Goal: Register for event/course

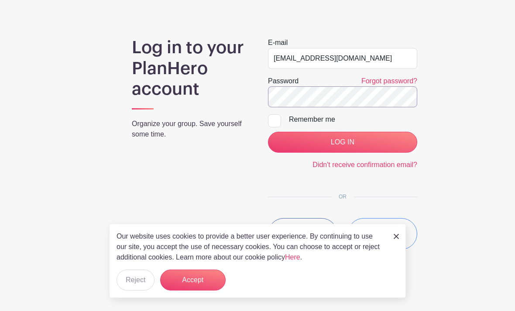
click at [342, 142] on input "LOG IN" at bounding box center [342, 142] width 149 height 21
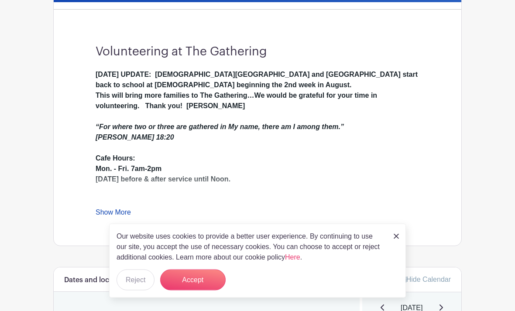
scroll to position [226, 0]
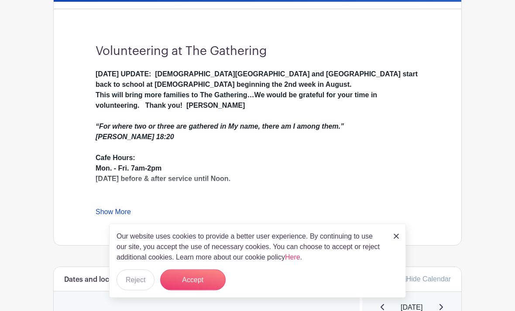
click at [202, 291] on button "Accept" at bounding box center [193, 280] width 66 height 21
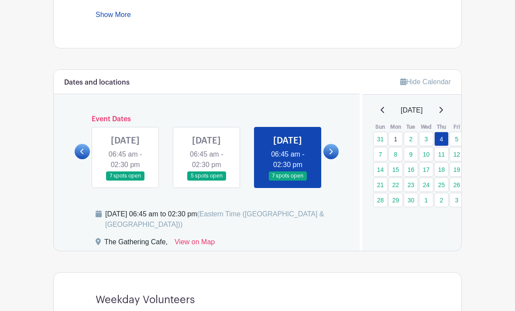
scroll to position [428, 0]
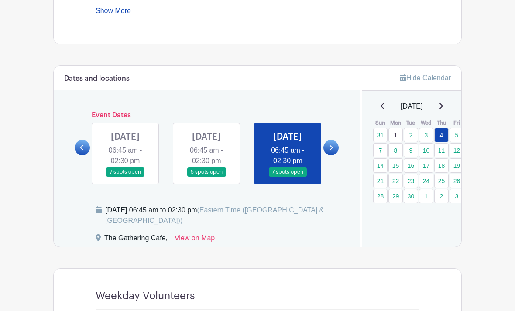
click at [125, 177] on link at bounding box center [125, 177] width 0 height 0
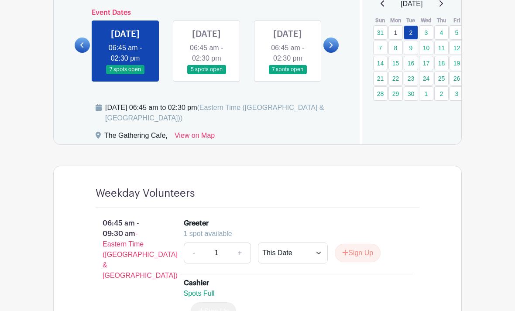
scroll to position [526, 0]
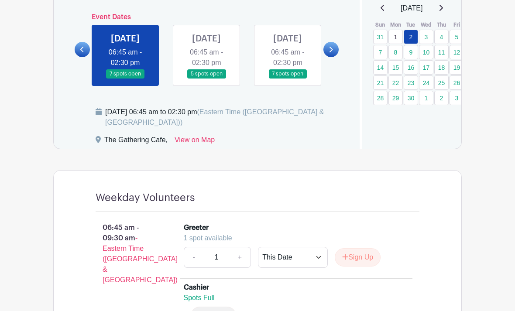
click at [207, 79] on link at bounding box center [207, 79] width 0 height 0
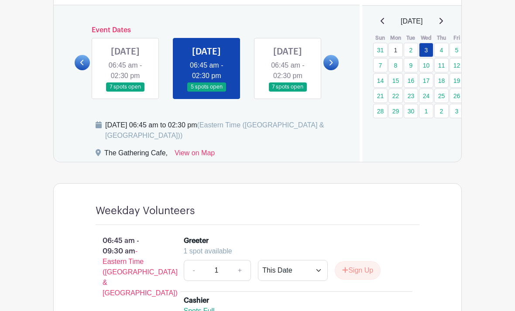
scroll to position [511, 0]
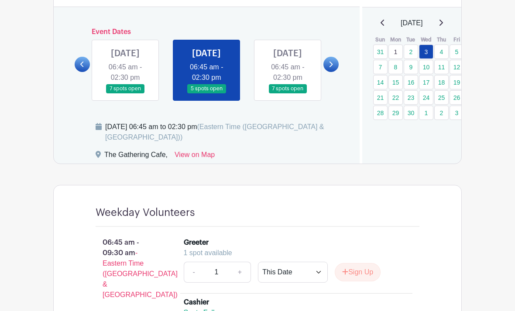
click at [288, 94] on link at bounding box center [288, 94] width 0 height 0
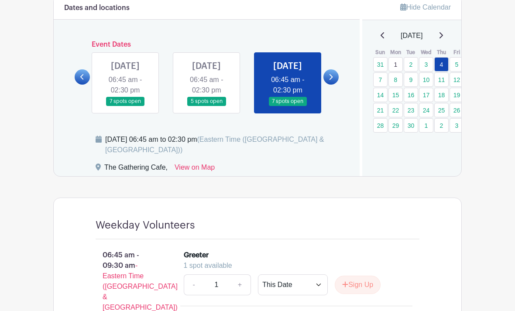
scroll to position [499, 0]
click at [335, 85] on link at bounding box center [331, 76] width 15 height 15
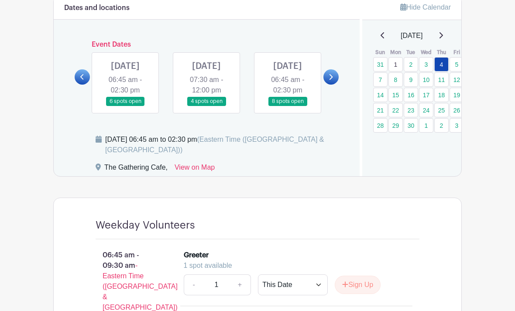
click at [125, 106] on link at bounding box center [125, 106] width 0 height 0
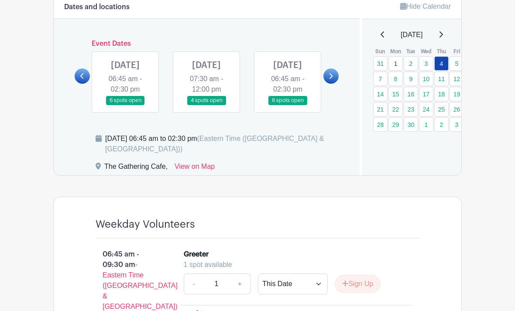
scroll to position [501, 0]
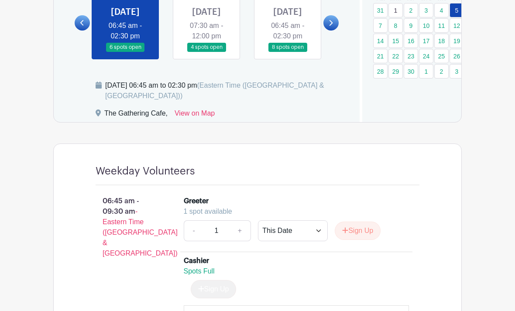
scroll to position [554, 0]
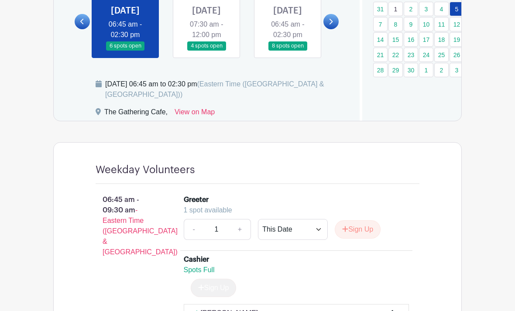
click at [207, 51] on link at bounding box center [207, 51] width 0 height 0
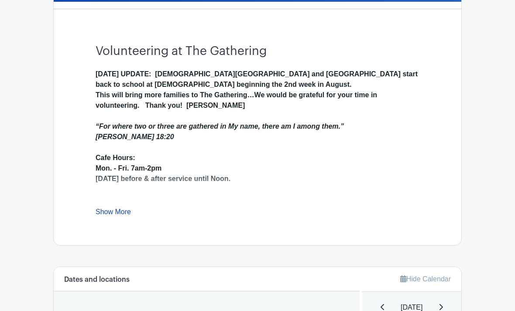
scroll to position [226, 0]
